Goal: Find specific page/section

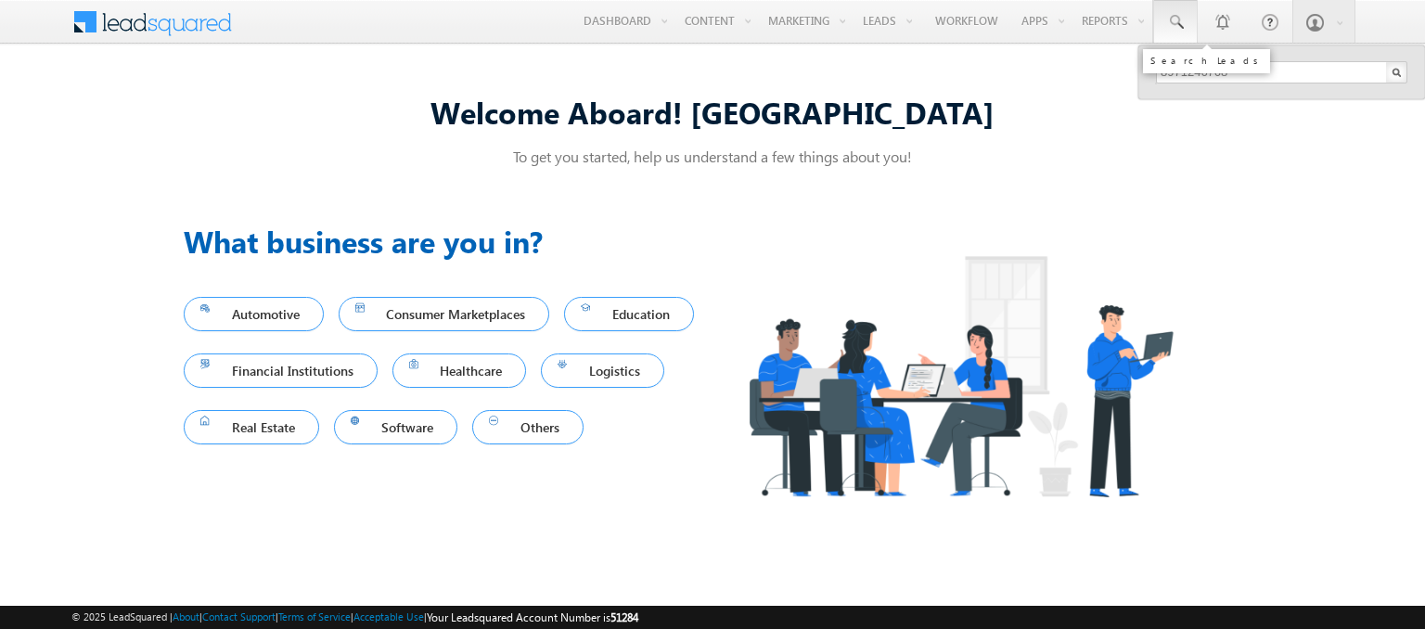
type input "8971246768"
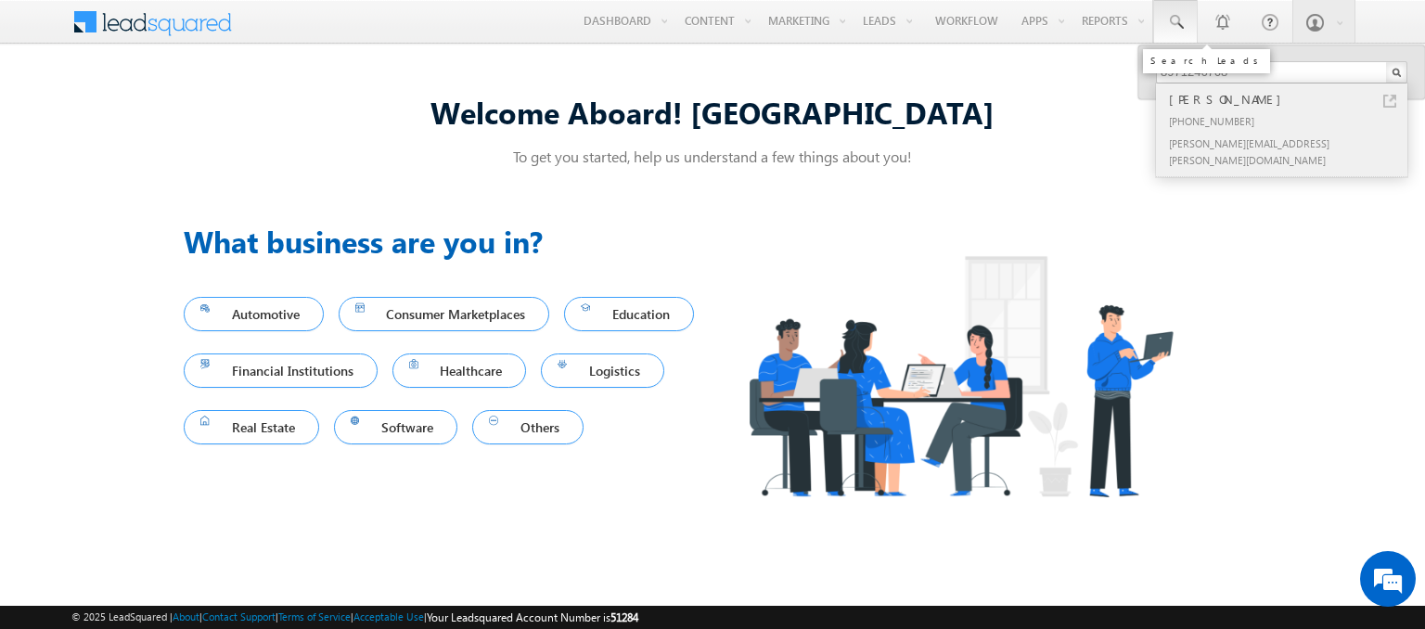
click at [1289, 98] on div "[PERSON_NAME]" at bounding box center [1289, 99] width 249 height 20
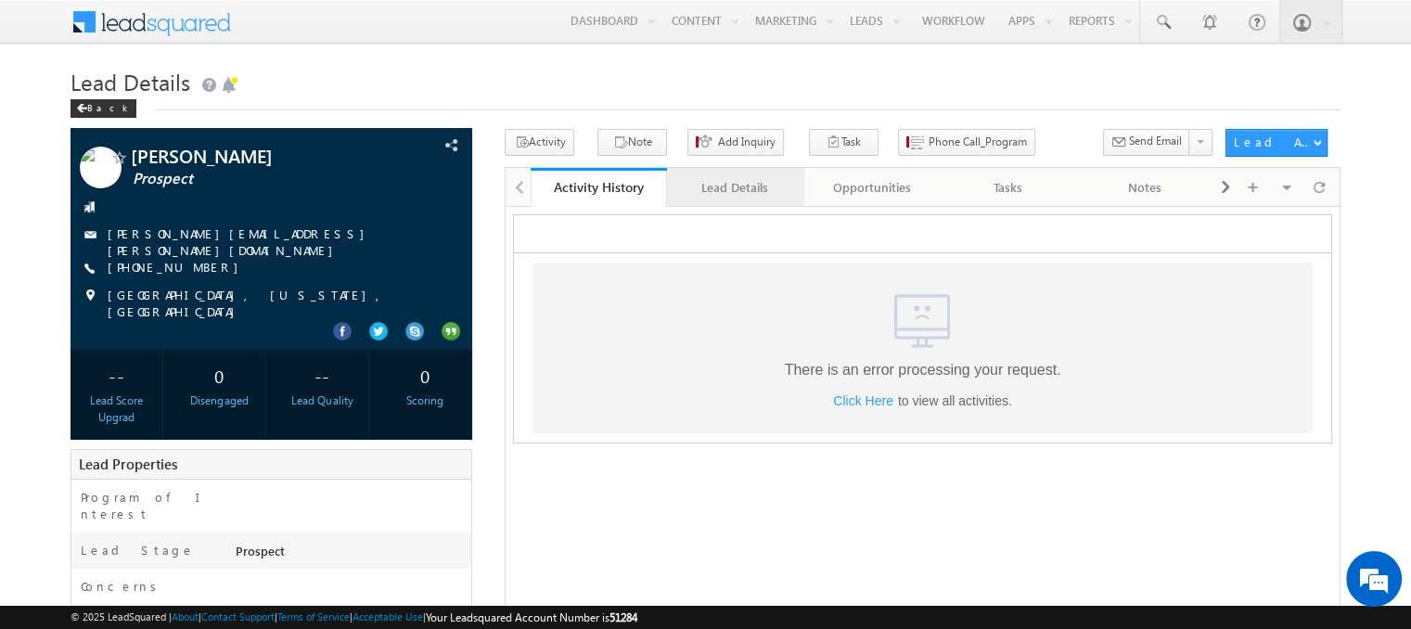
click at [734, 187] on div "Lead Details" at bounding box center [734, 187] width 105 height 22
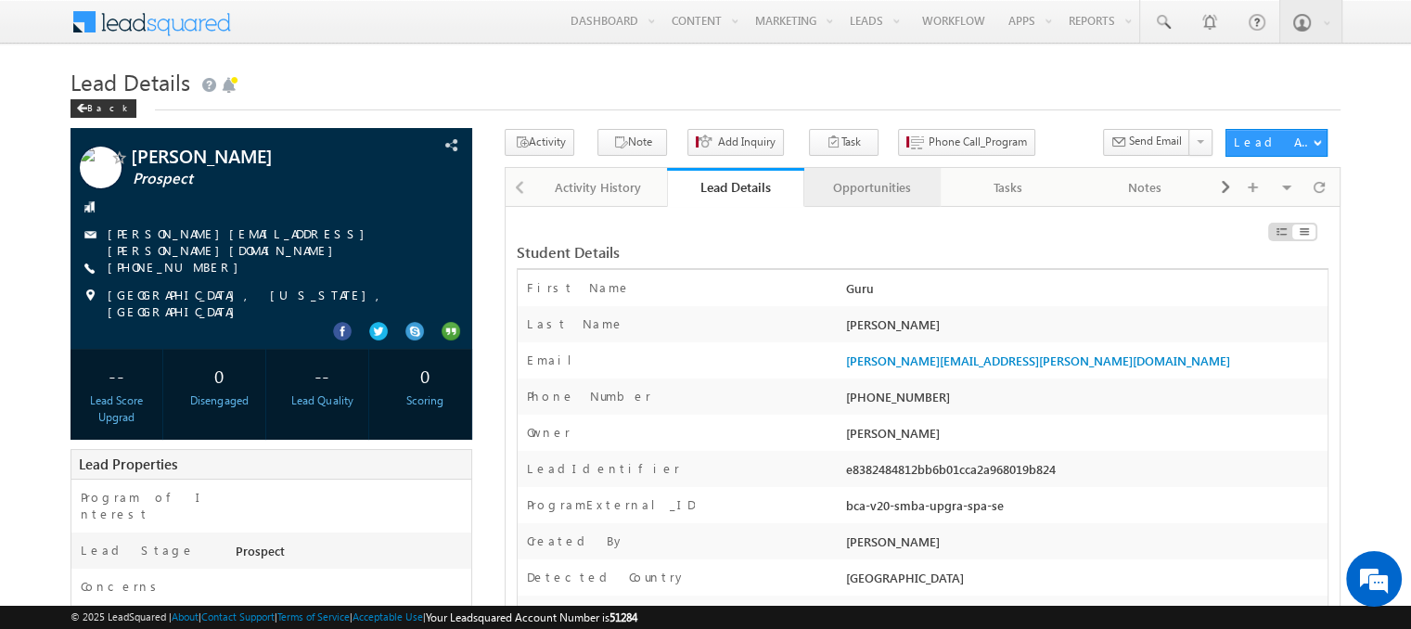
click at [871, 187] on div "Opportunities" at bounding box center [871, 187] width 105 height 22
